Goal: Task Accomplishment & Management: Complete application form

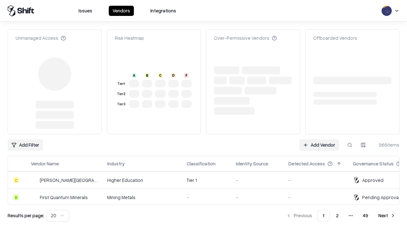
click at [319, 139] on link "Add Vendor" at bounding box center [319, 144] width 40 height 11
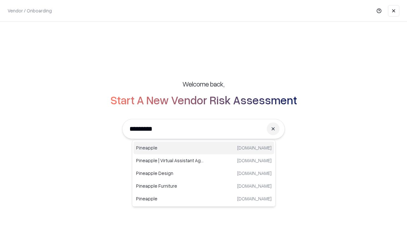
click at [204, 148] on div "Pineapple [DOMAIN_NAME]" at bounding box center [203, 147] width 140 height 13
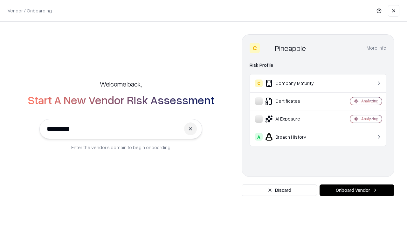
type input "*********"
click at [356, 190] on button "Onboard Vendor" at bounding box center [356, 189] width 75 height 11
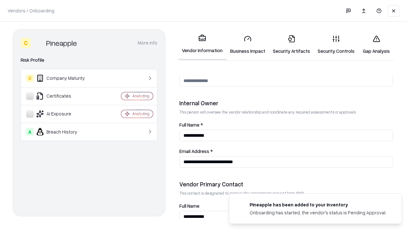
scroll to position [329, 0]
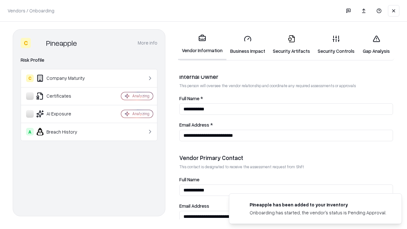
click at [248, 44] on link "Business Impact" at bounding box center [247, 45] width 43 height 30
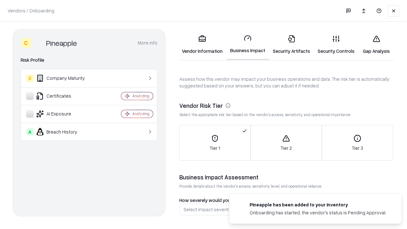
click at [376, 44] on link "Gap Analysis" at bounding box center [376, 45] width 36 height 30
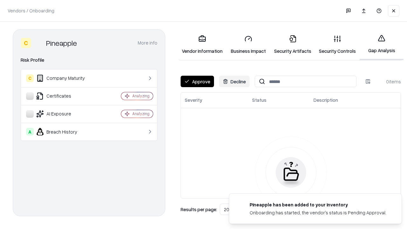
click at [197, 81] on button "Approve" at bounding box center [196, 81] width 33 height 11
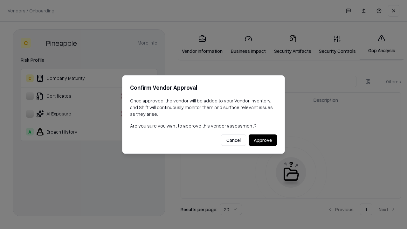
click at [262, 140] on button "Approve" at bounding box center [262, 139] width 28 height 11
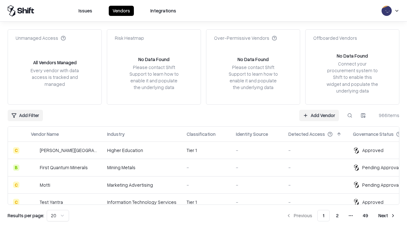
type input "*********"
click at [319, 115] on link "Add Vendor" at bounding box center [319, 115] width 40 height 11
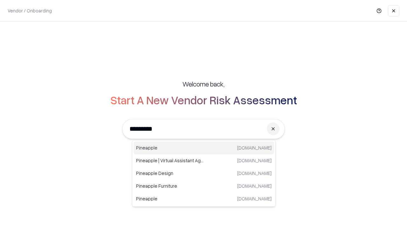
click at [204, 148] on div "Pineapple [DOMAIN_NAME]" at bounding box center [203, 147] width 140 height 13
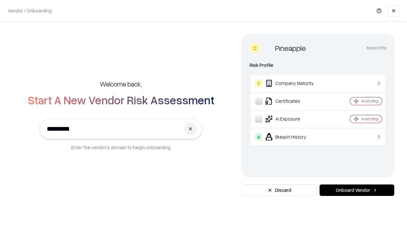
type input "*********"
click at [356, 190] on button "Onboard Vendor" at bounding box center [356, 189] width 75 height 11
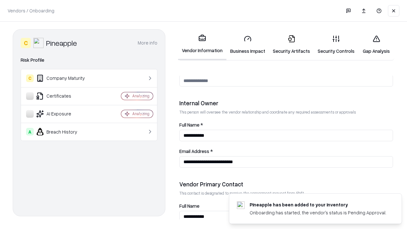
scroll to position [329, 0]
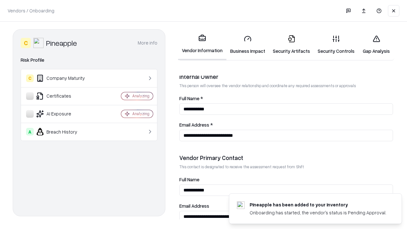
click at [376, 44] on link "Gap Analysis" at bounding box center [376, 45] width 36 height 30
